Goal: Task Accomplishment & Management: Manage account settings

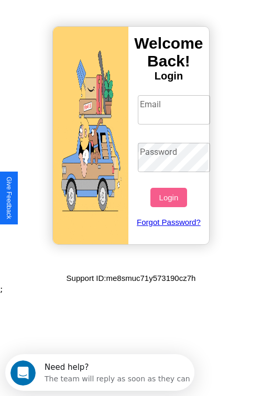
click at [175, 109] on input "Email" at bounding box center [174, 109] width 73 height 29
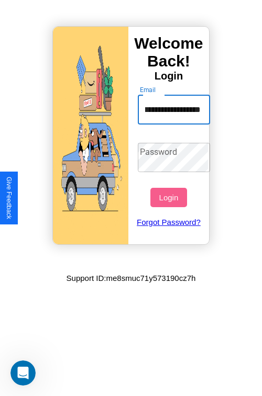
scroll to position [0, 22]
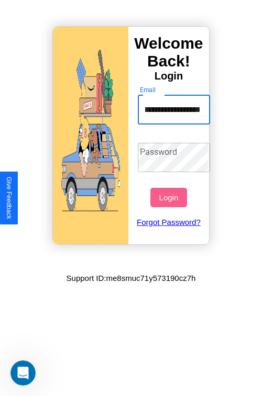
type input "**********"
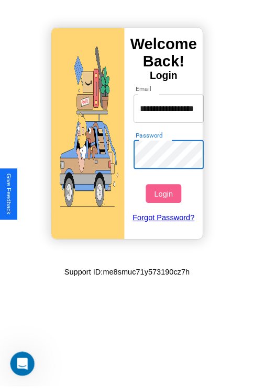
scroll to position [0, 0]
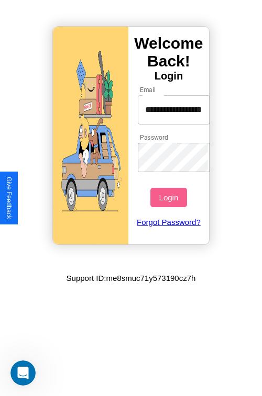
click at [170, 197] on button "Login" at bounding box center [168, 197] width 36 height 19
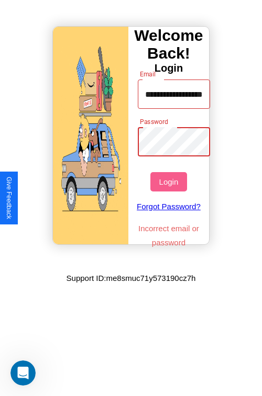
click at [170, 182] on button "Login" at bounding box center [168, 181] width 36 height 19
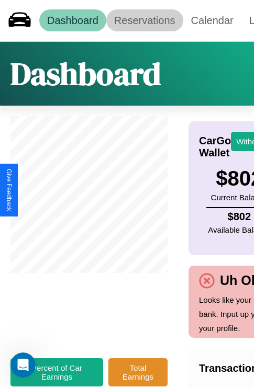
click at [144, 20] on link "Reservations" at bounding box center [144, 20] width 77 height 22
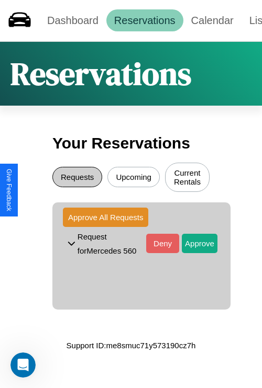
click at [77, 178] on button "Requests" at bounding box center [77, 177] width 50 height 20
click at [192, 245] on button "Approve" at bounding box center [200, 243] width 36 height 19
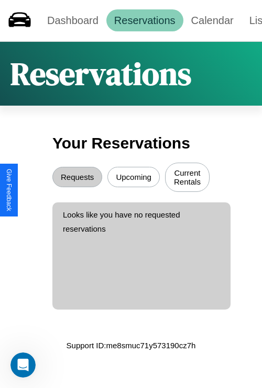
click at [133, 178] on button "Upcoming" at bounding box center [133, 177] width 52 height 20
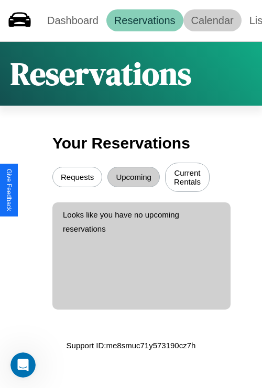
click at [212, 20] on link "Calendar" at bounding box center [212, 20] width 58 height 22
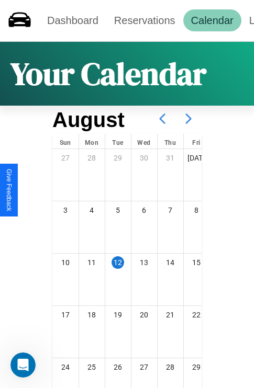
click at [188, 119] on icon at bounding box center [188, 119] width 26 height 26
